Goal: Task Accomplishment & Management: Complete application form

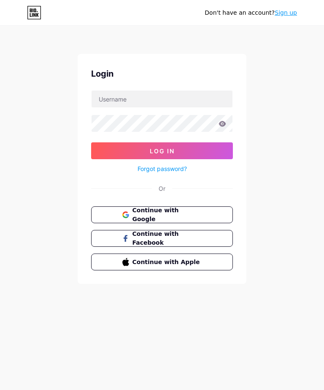
click at [291, 10] on link "Sign up" at bounding box center [286, 12] width 22 height 7
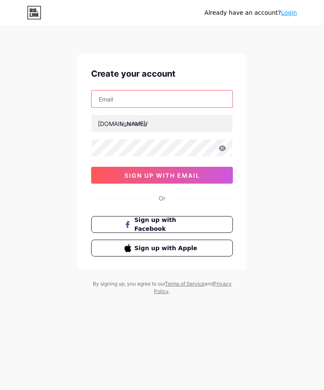
click at [199, 96] on input "text" at bounding box center [162, 99] width 141 height 17
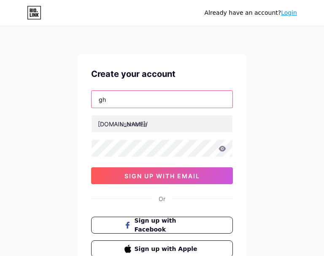
type input "[EMAIL_ADDRESS][DOMAIN_NAME]"
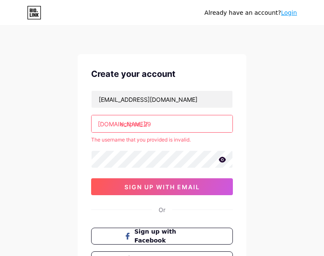
click at [110, 188] on button "sign up with email" at bounding box center [162, 186] width 142 height 17
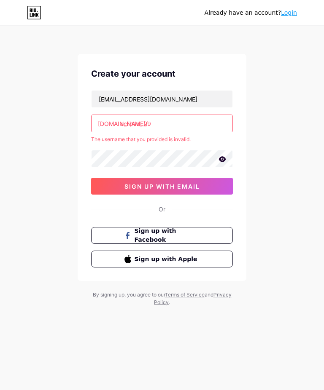
click at [184, 120] on input "eclipse_.29" at bounding box center [162, 123] width 141 height 17
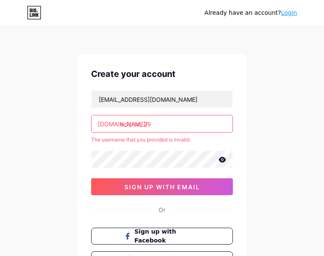
click at [161, 124] on input "eclipse_.29" at bounding box center [162, 123] width 141 height 17
click at [171, 118] on input "eclipse_.29" at bounding box center [162, 123] width 141 height 17
click at [144, 125] on input "eclipse_.29" at bounding box center [162, 123] width 141 height 17
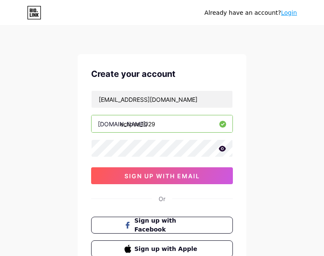
type input "eclipse_1029"
click at [214, 174] on button "sign up with email" at bounding box center [162, 175] width 142 height 17
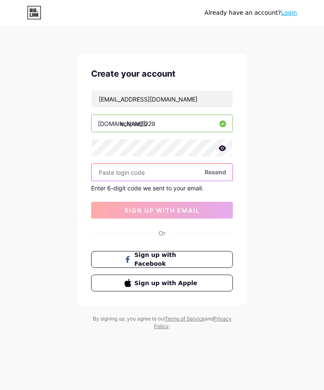
click at [162, 175] on input "text" at bounding box center [162, 172] width 141 height 17
